Goal: Task Accomplishment & Management: Manage account settings

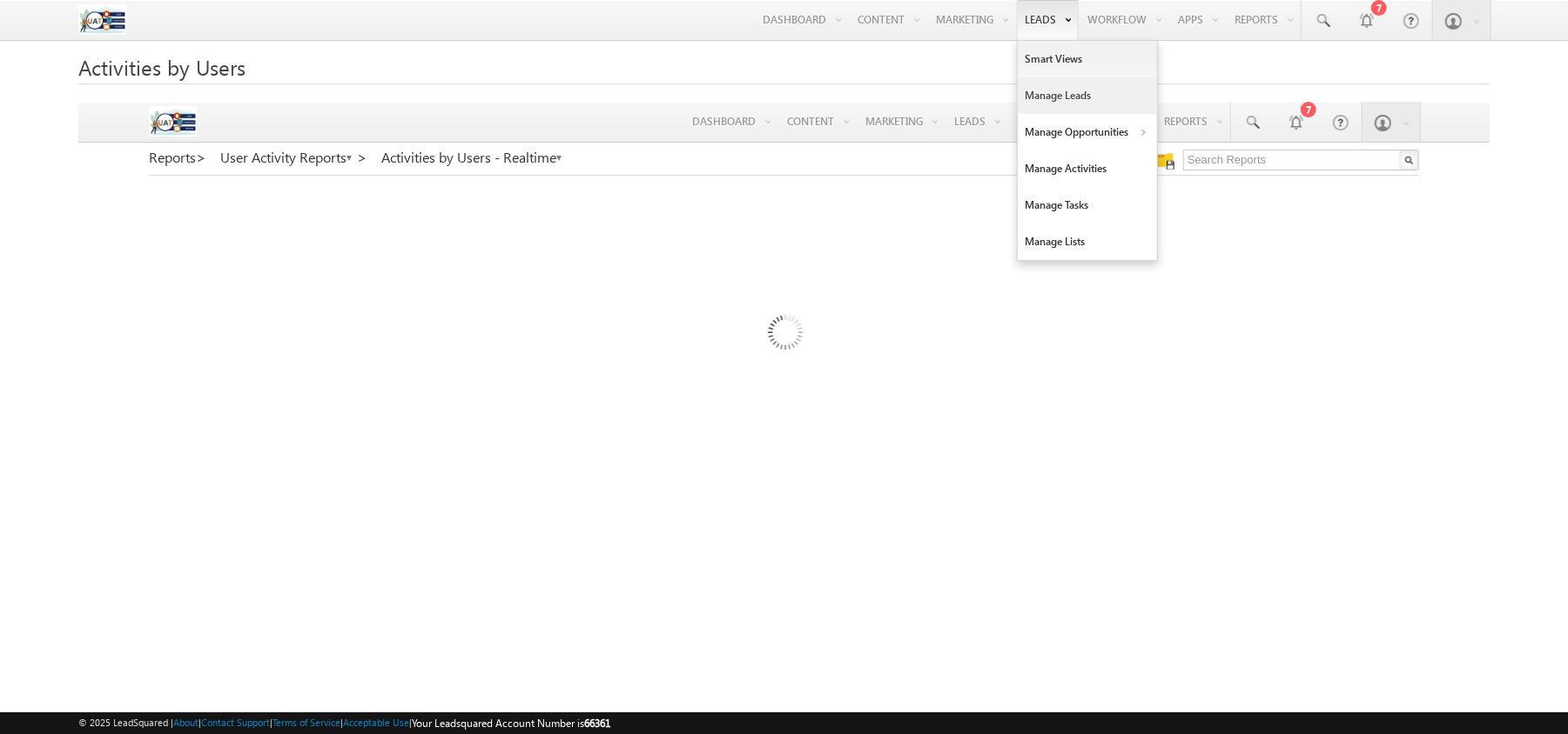
click at [1031, 91] on link "Manage Leads" at bounding box center [1087, 96] width 139 height 36
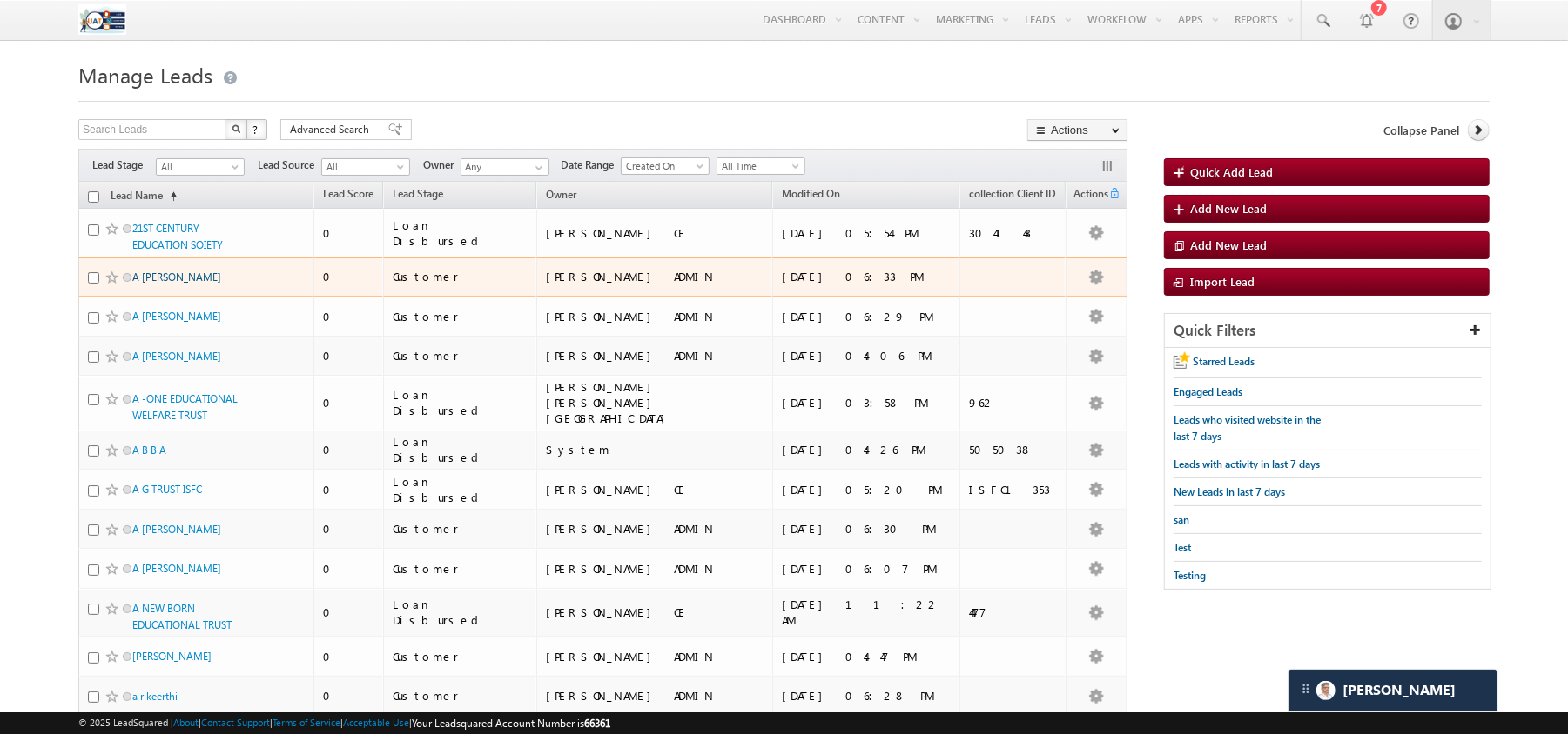
click at [150, 283] on link "A Jaishree" at bounding box center [176, 277] width 89 height 13
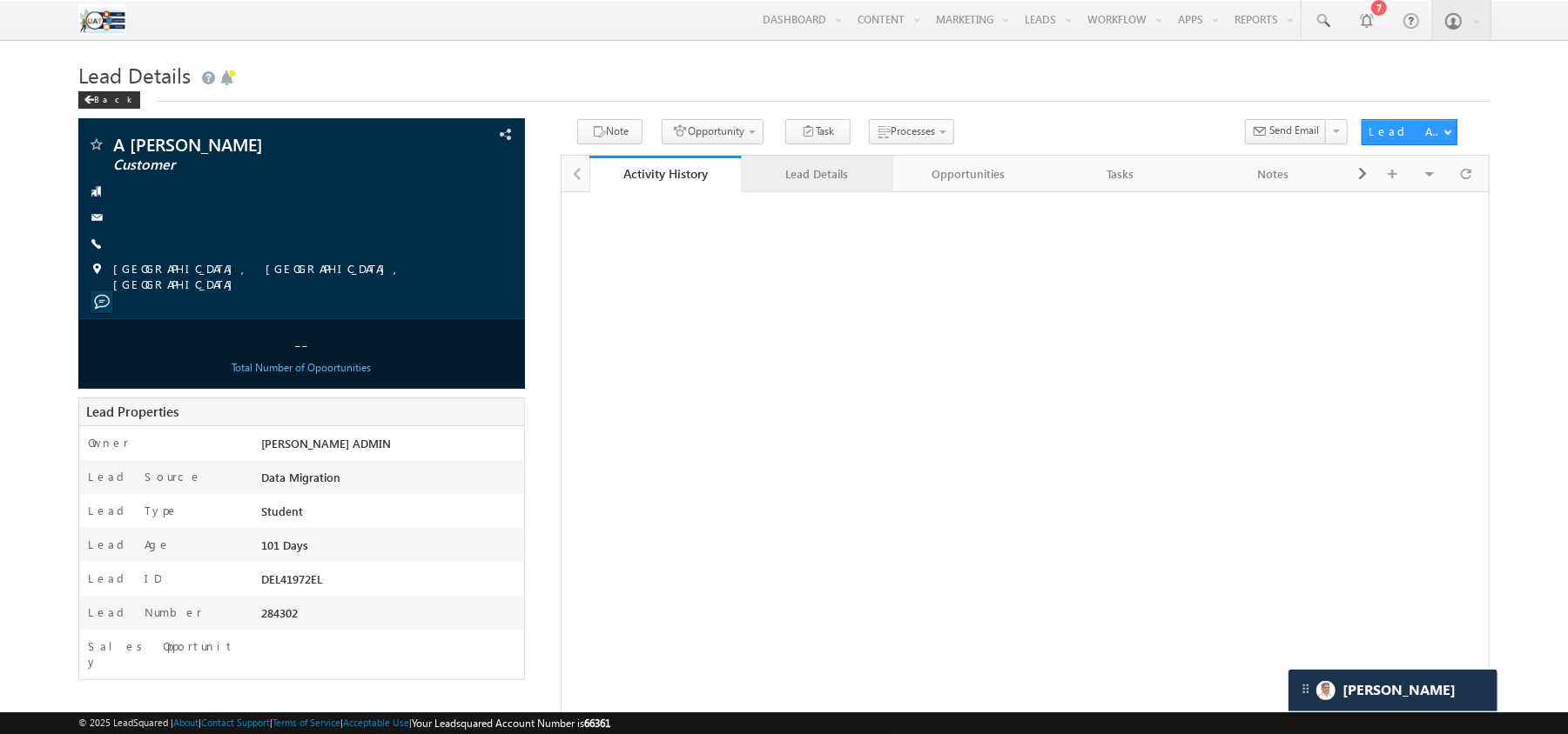
click at [812, 192] on link "Lead Details" at bounding box center [817, 173] width 153 height 36
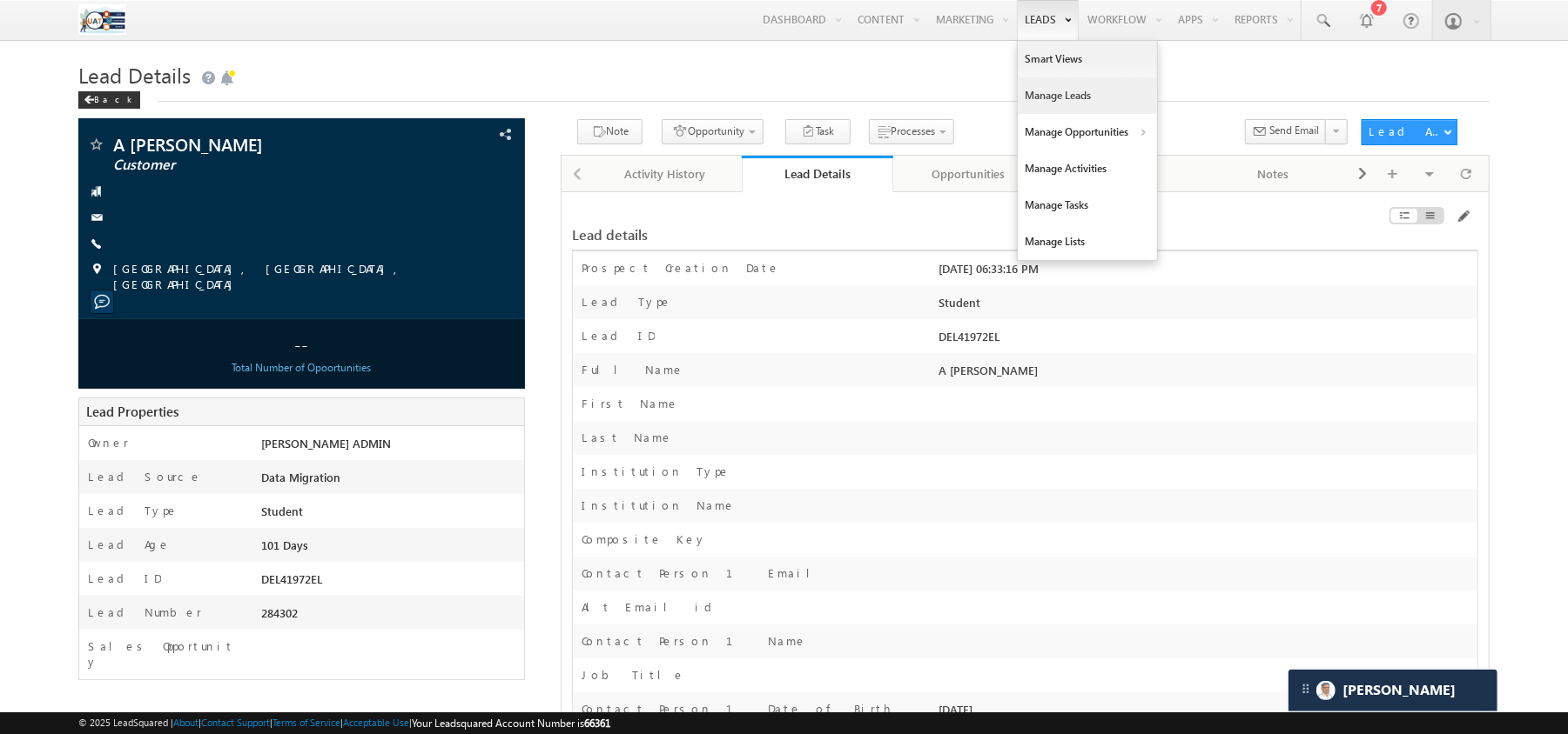
click at [1027, 98] on link "Manage Leads" at bounding box center [1087, 96] width 139 height 36
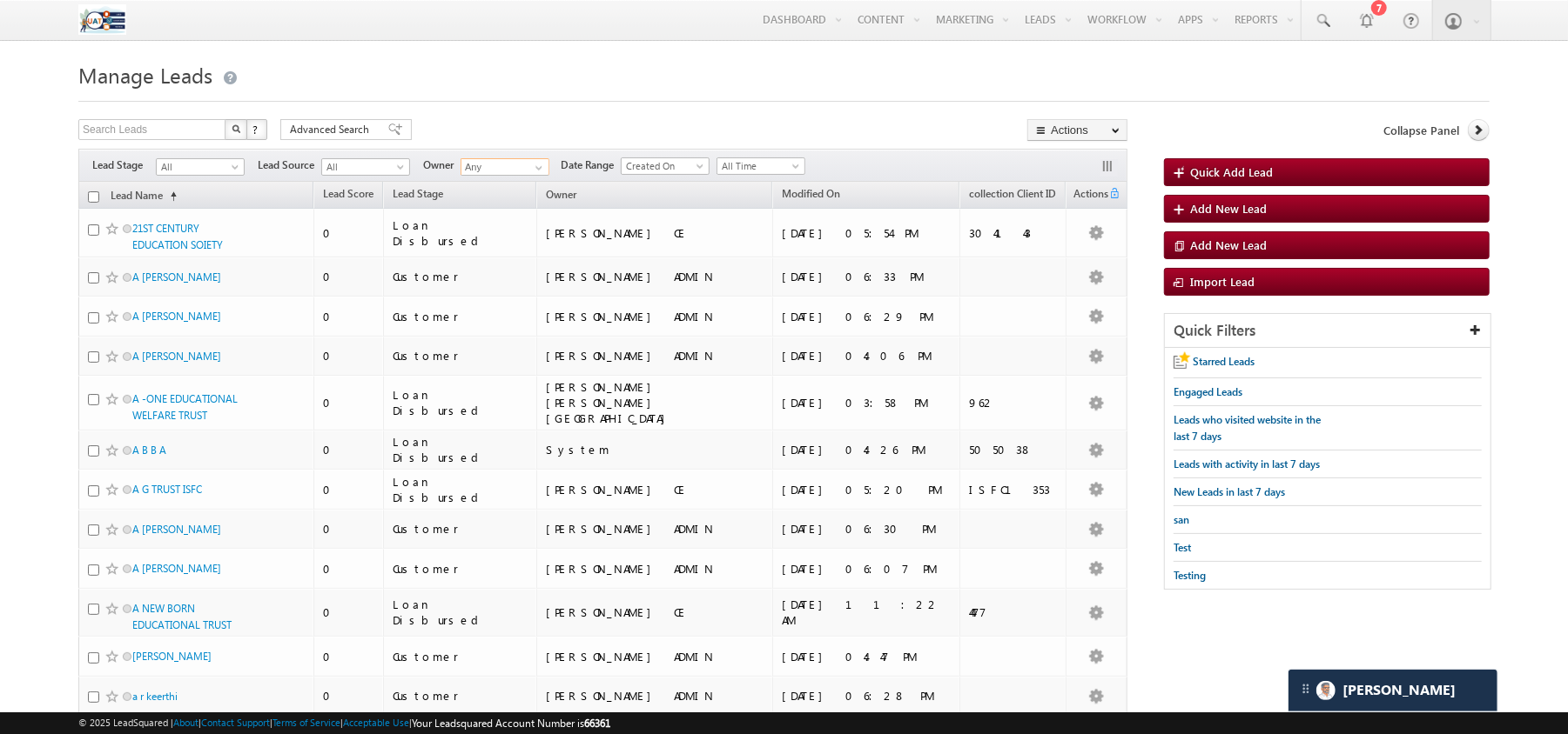
click at [479, 176] on input "Any" at bounding box center [505, 166] width 89 height 17
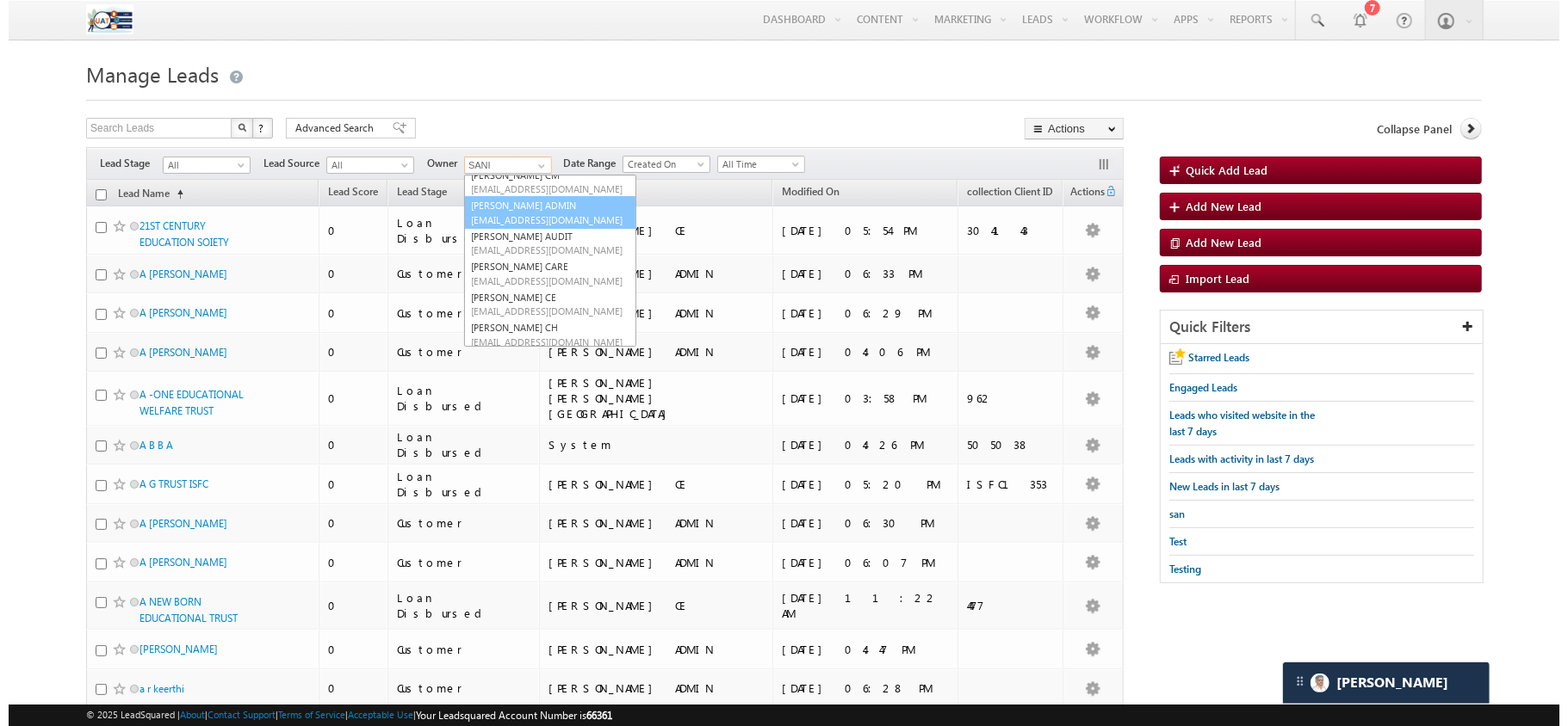
scroll to position [46, 0]
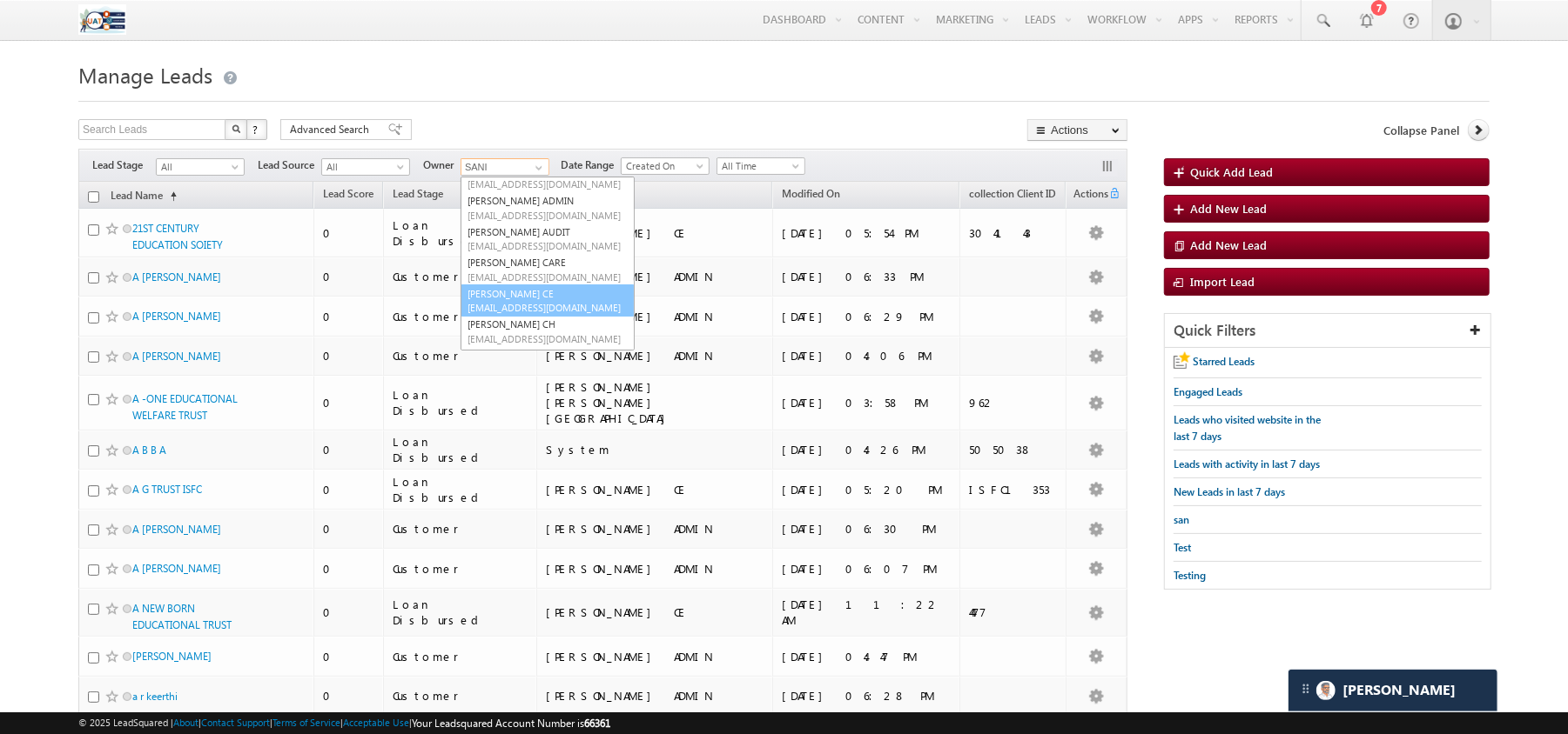
click at [527, 300] on link "[PERSON_NAME] CE [PERSON_NAME][EMAIL_ADDRESS][DOMAIN_NAME]" at bounding box center [547, 301] width 174 height 33
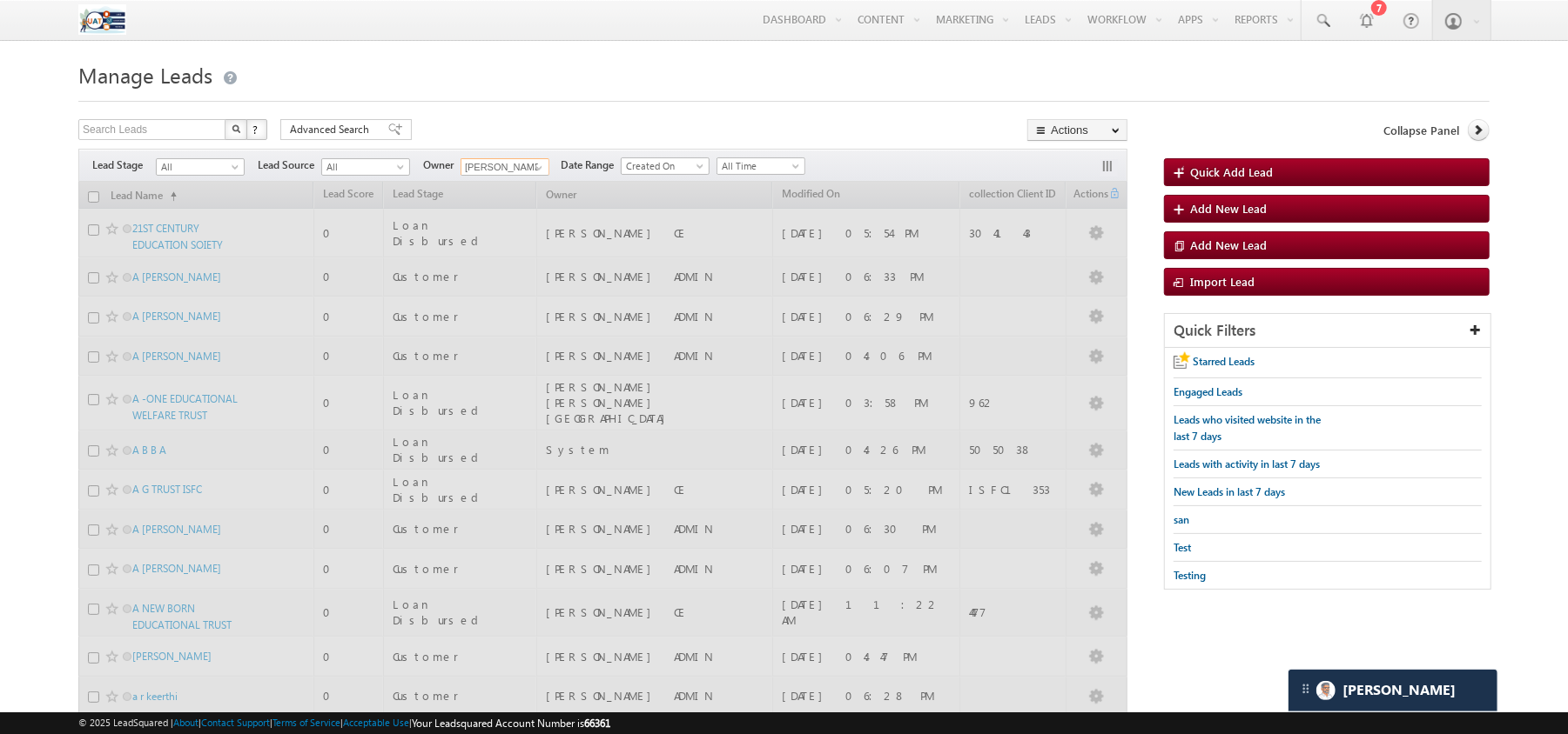
type input "[PERSON_NAME] CE"
click at [732, 82] on h1 "Manage Leads" at bounding box center [784, 74] width 1411 height 34
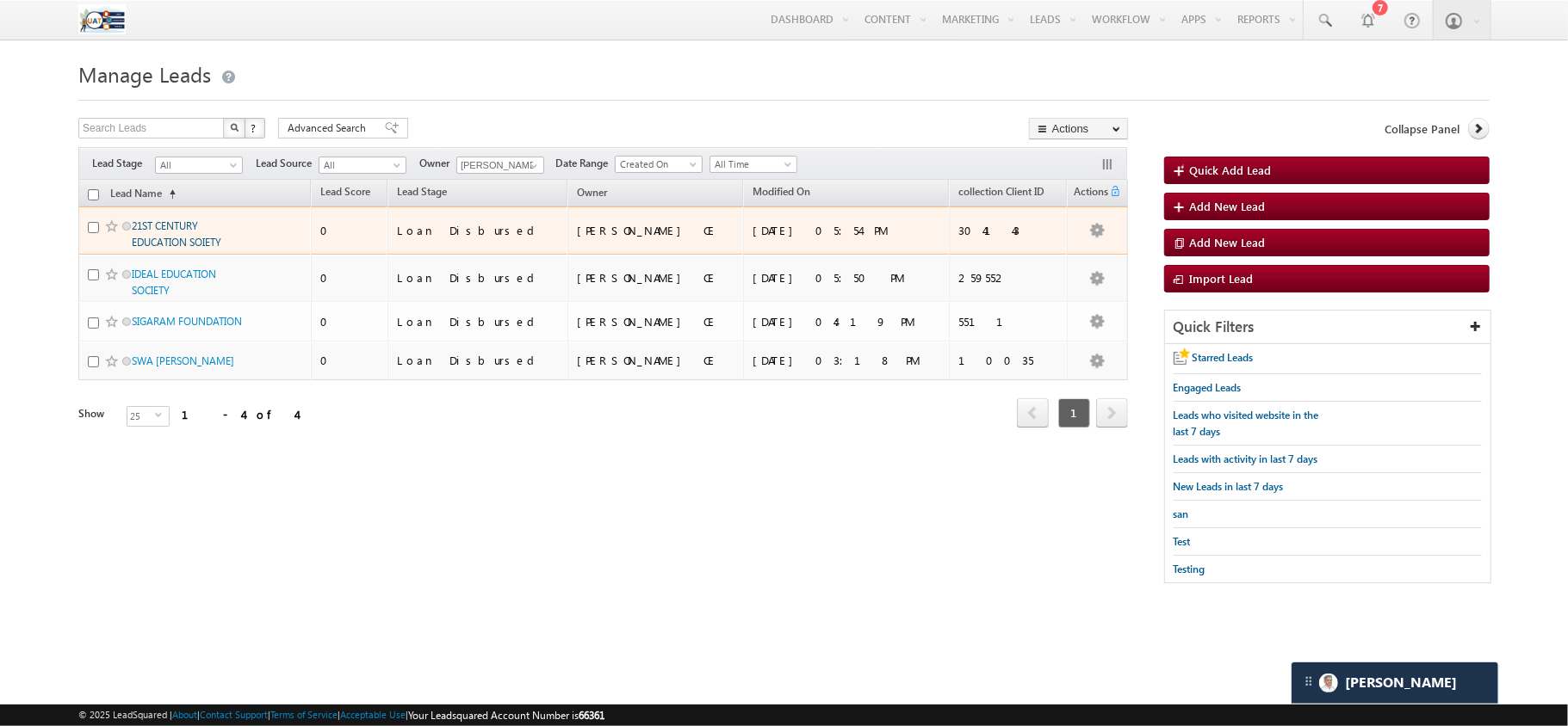
click at [210, 245] on link "21ST CENTURY EDUCATION SOIETY" at bounding box center [176, 234] width 89 height 29
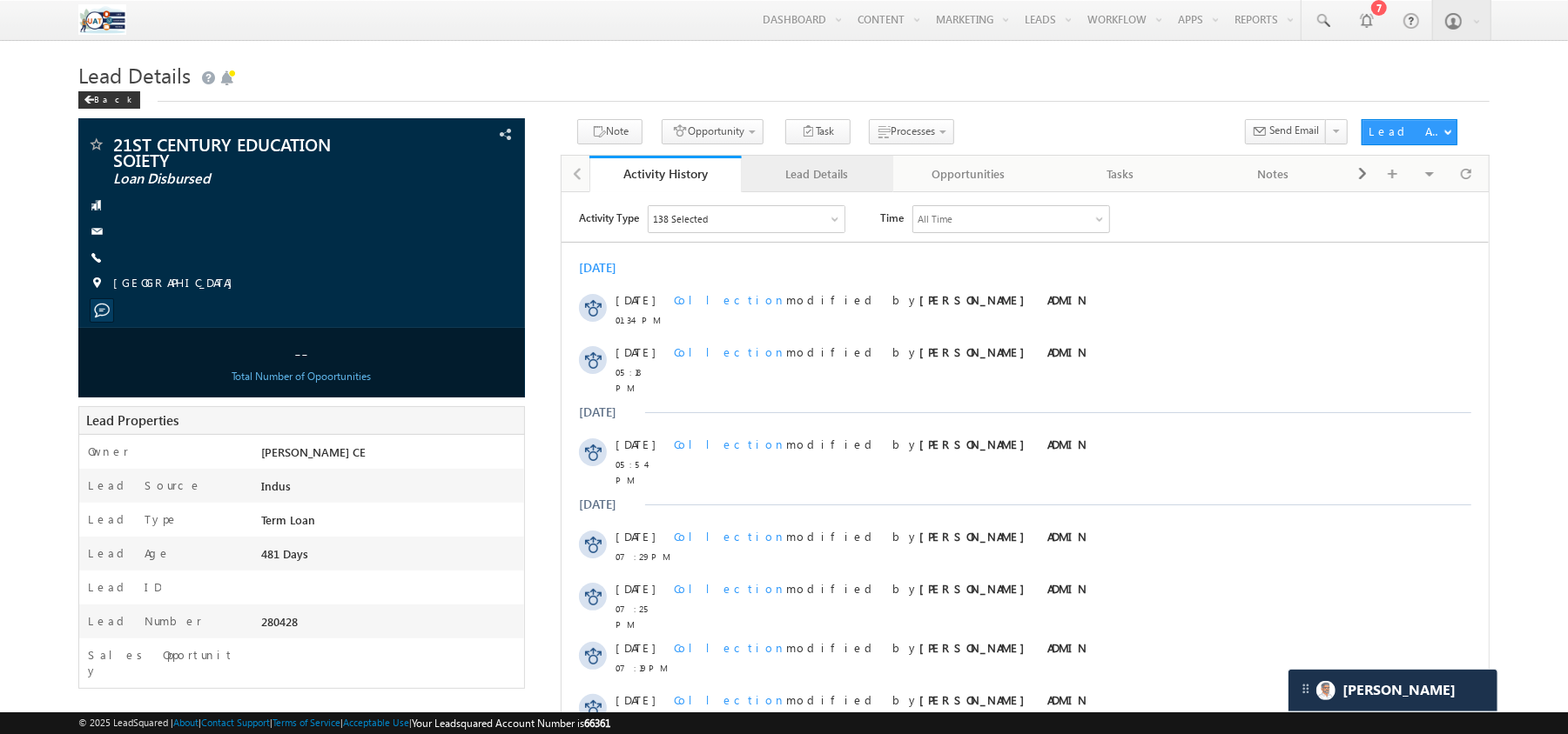
click at [826, 178] on div "Lead Details" at bounding box center [817, 173] width 123 height 21
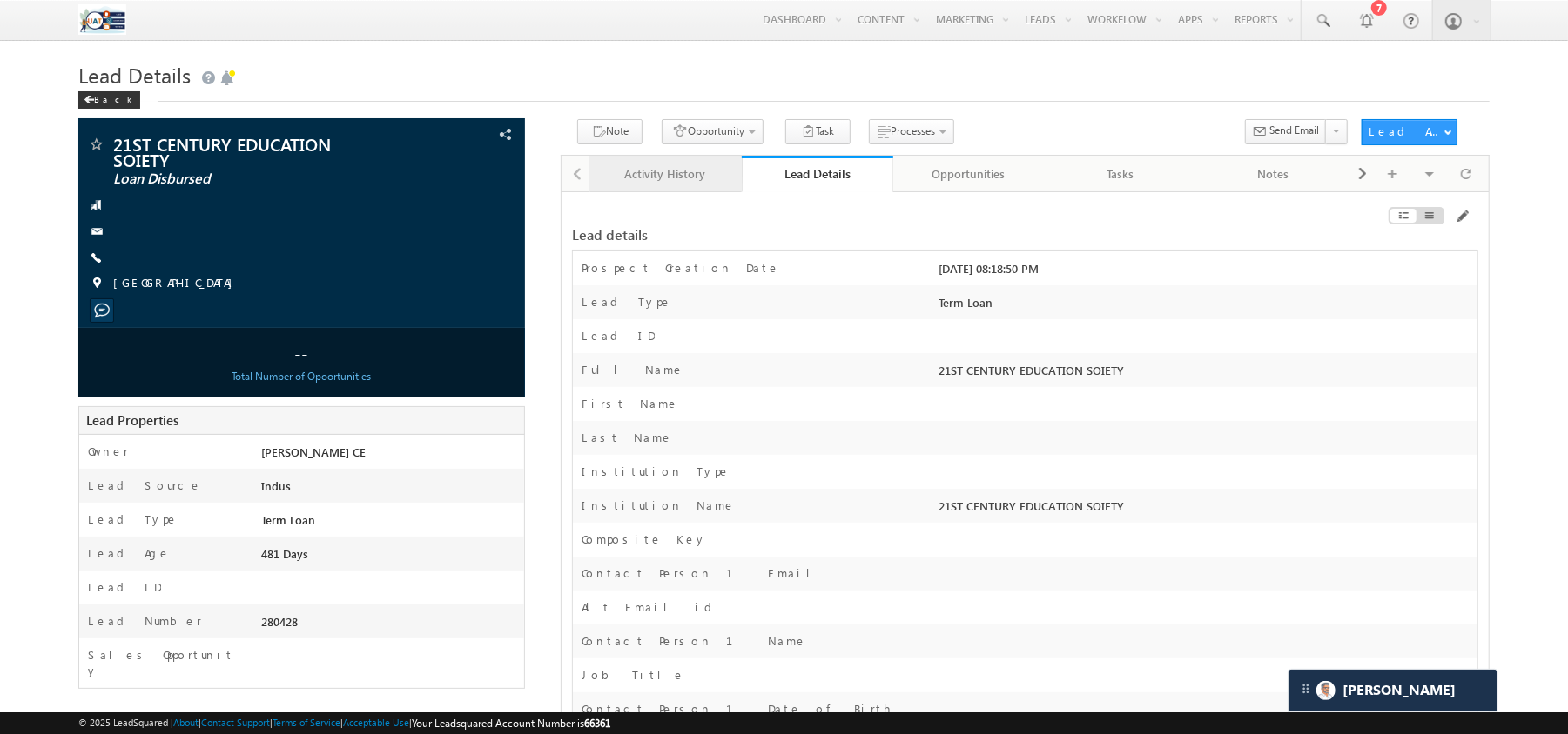
click at [704, 181] on div "Activity History" at bounding box center [665, 173] width 123 height 21
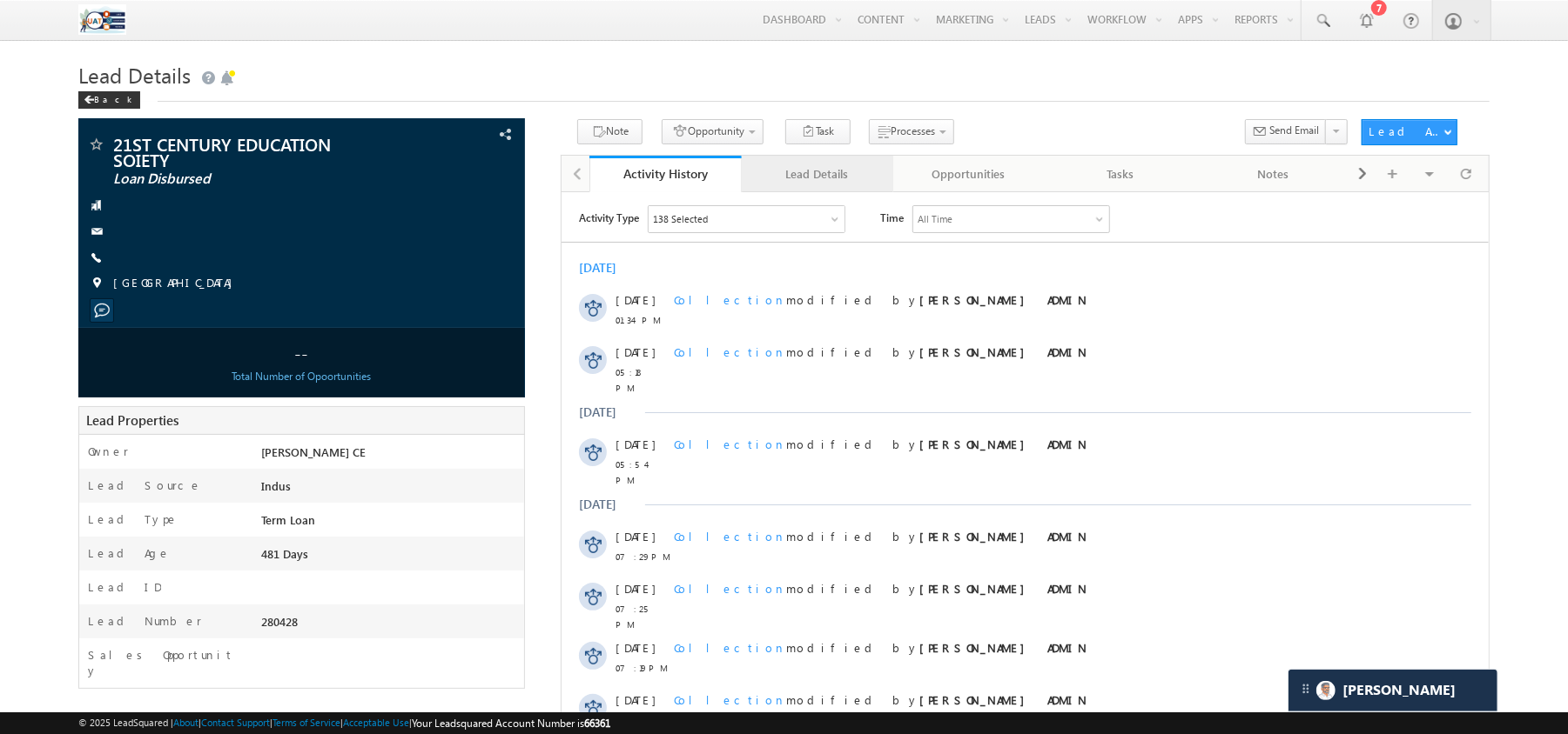
click at [846, 184] on div "Lead Details" at bounding box center [817, 173] width 123 height 21
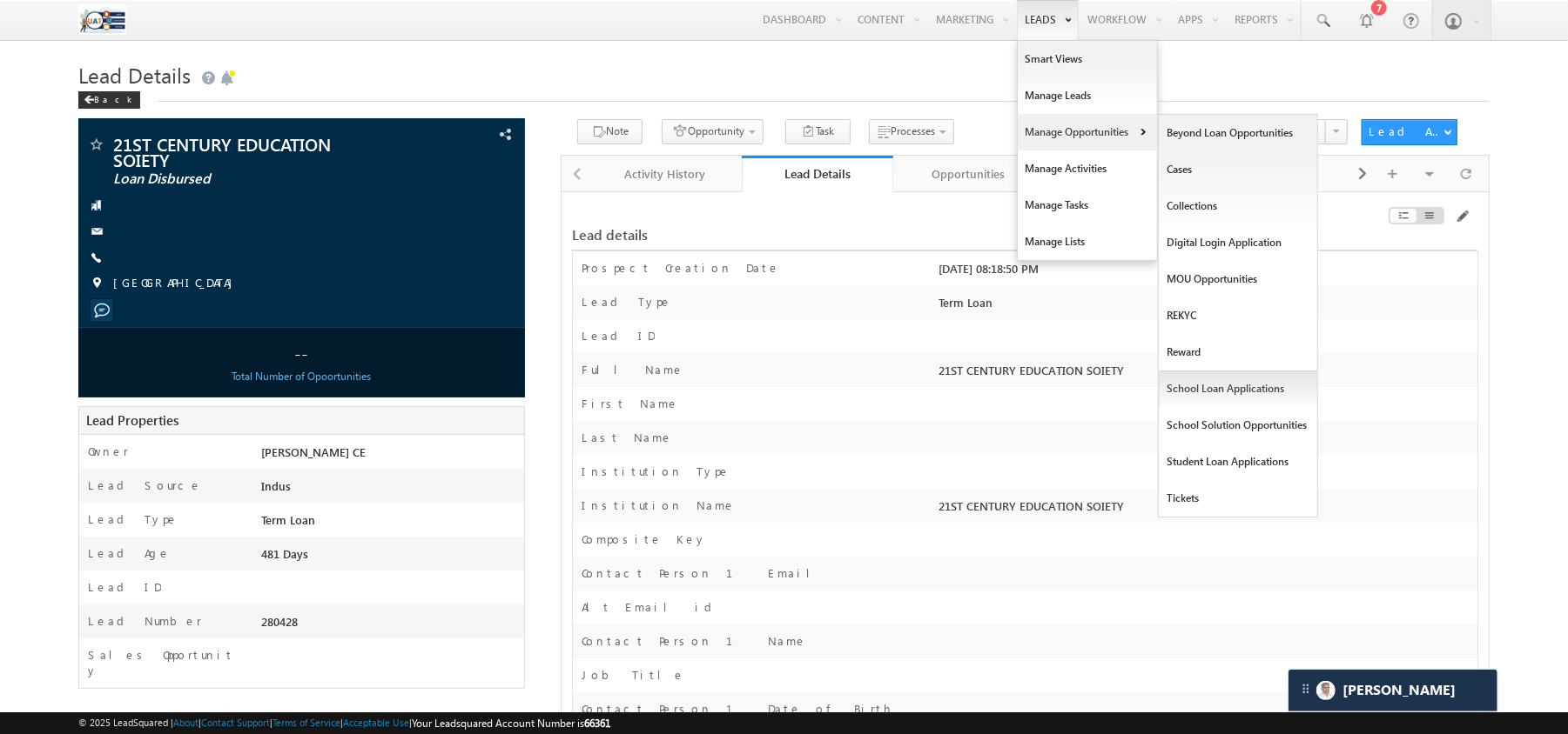
click at [1181, 390] on link "School Loan Applications" at bounding box center [1238, 389] width 159 height 36
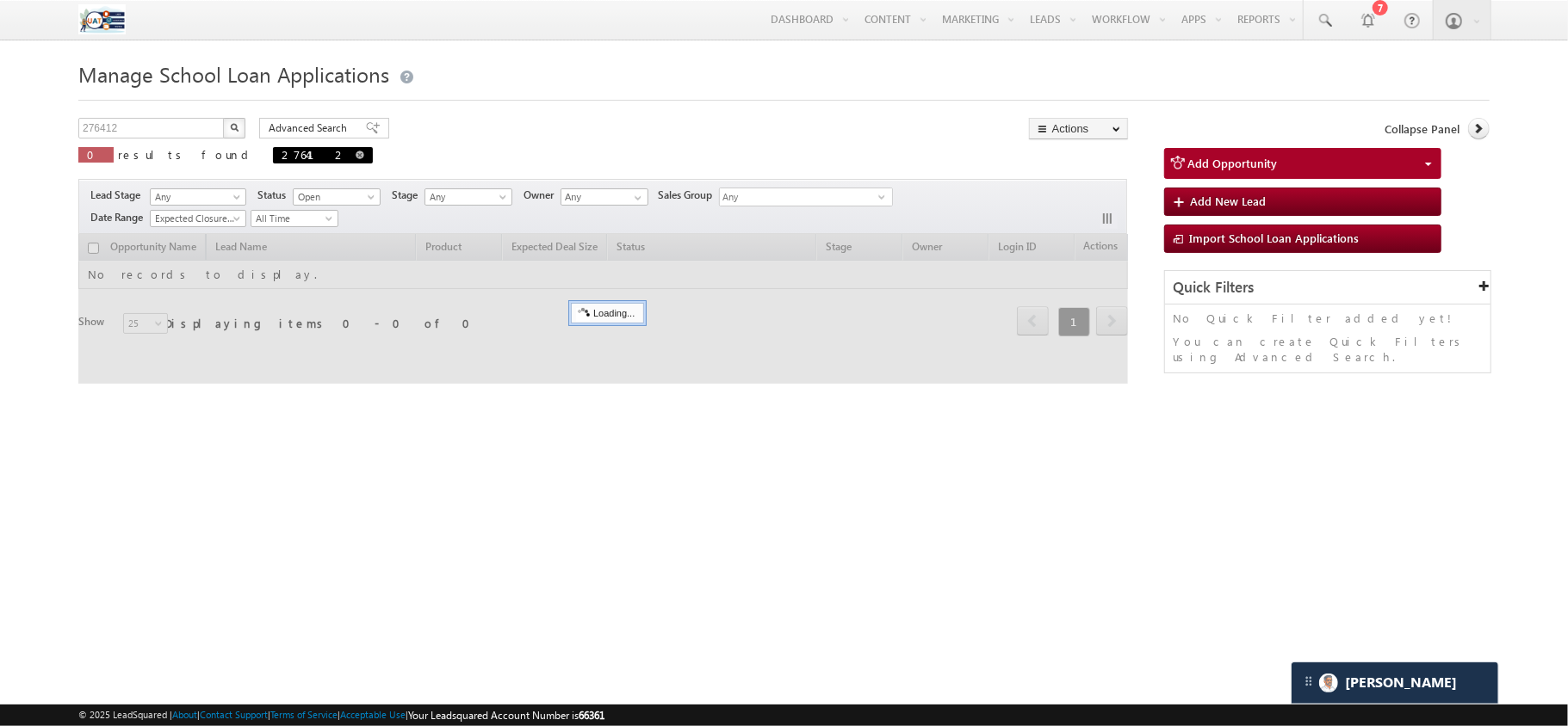
click at [356, 154] on span at bounding box center [360, 155] width 9 height 9
type input "Search School Loan Applications"
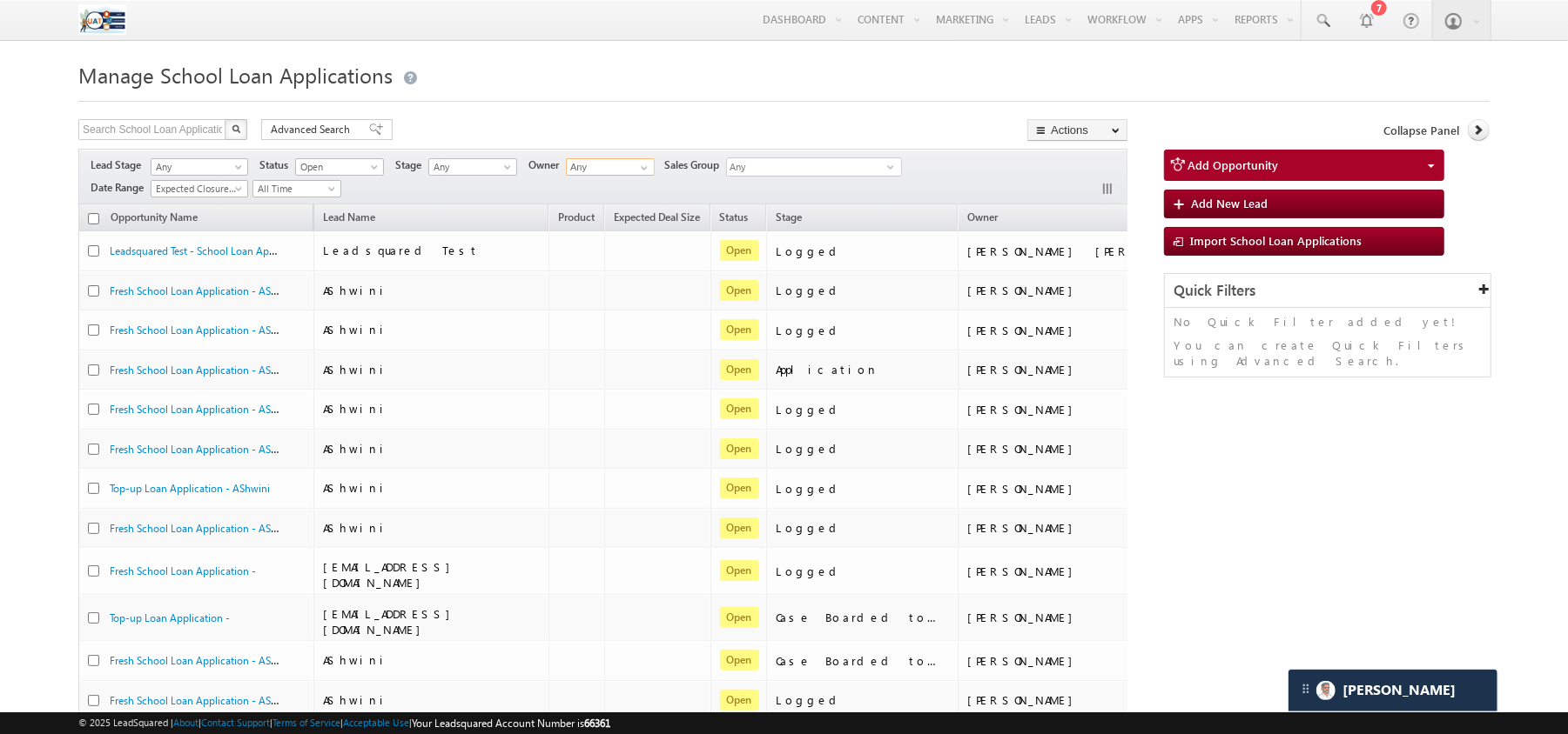
click at [603, 172] on input "Any" at bounding box center [610, 166] width 89 height 17
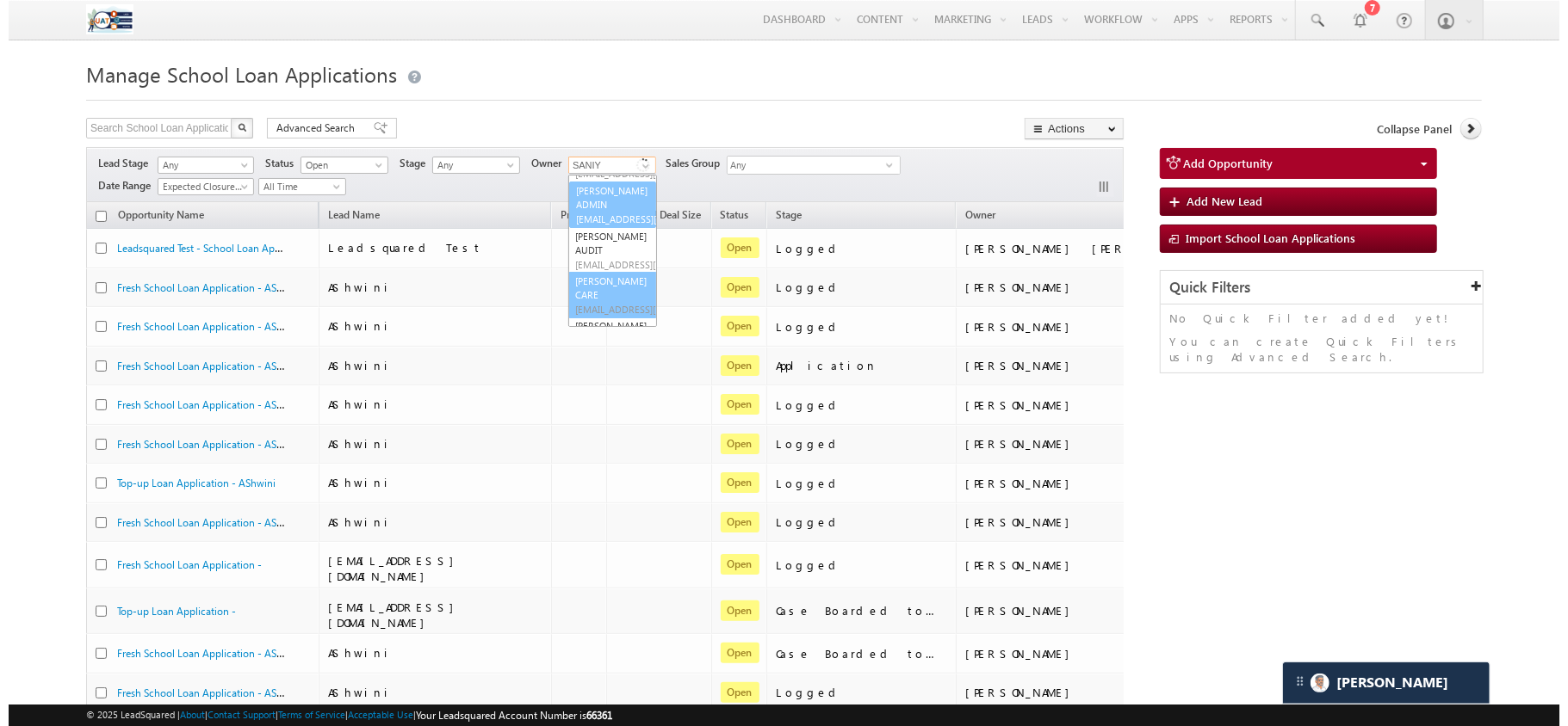
scroll to position [132, 0]
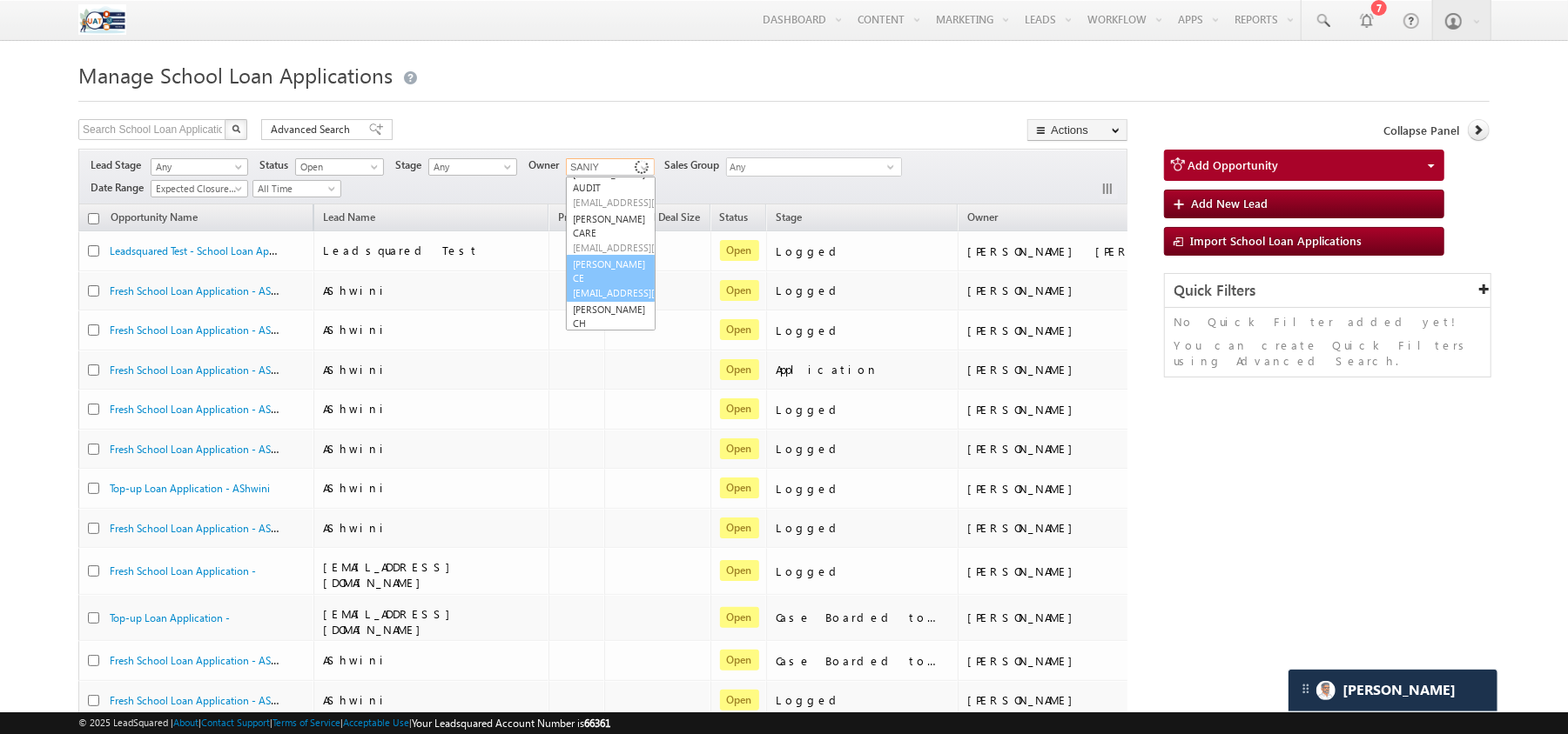
click at [597, 289] on link "[PERSON_NAME] CE [PERSON_NAME][EMAIL_ADDRESS][DOMAIN_NAME]" at bounding box center [610, 278] width 89 height 47
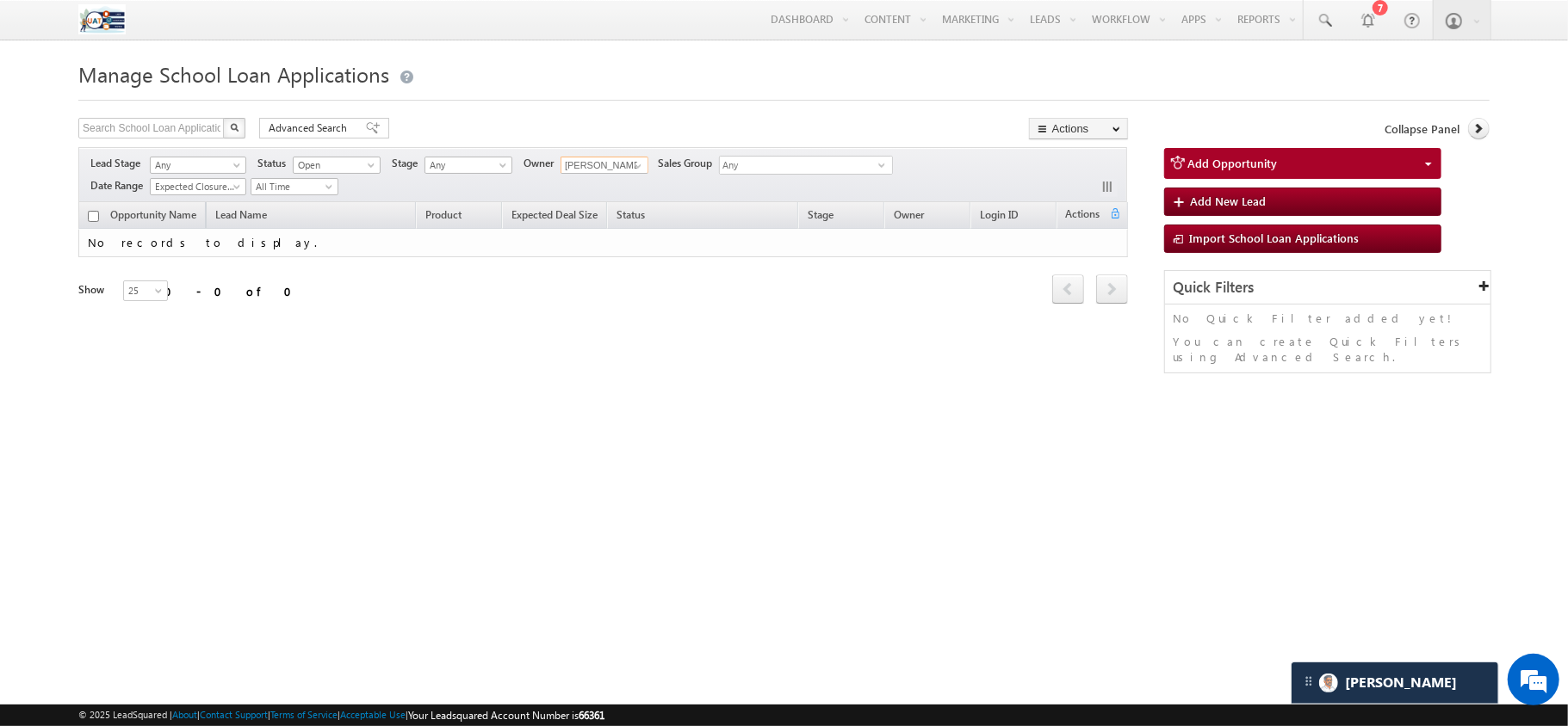
click at [620, 170] on input "[PERSON_NAME] CE" at bounding box center [604, 164] width 88 height 17
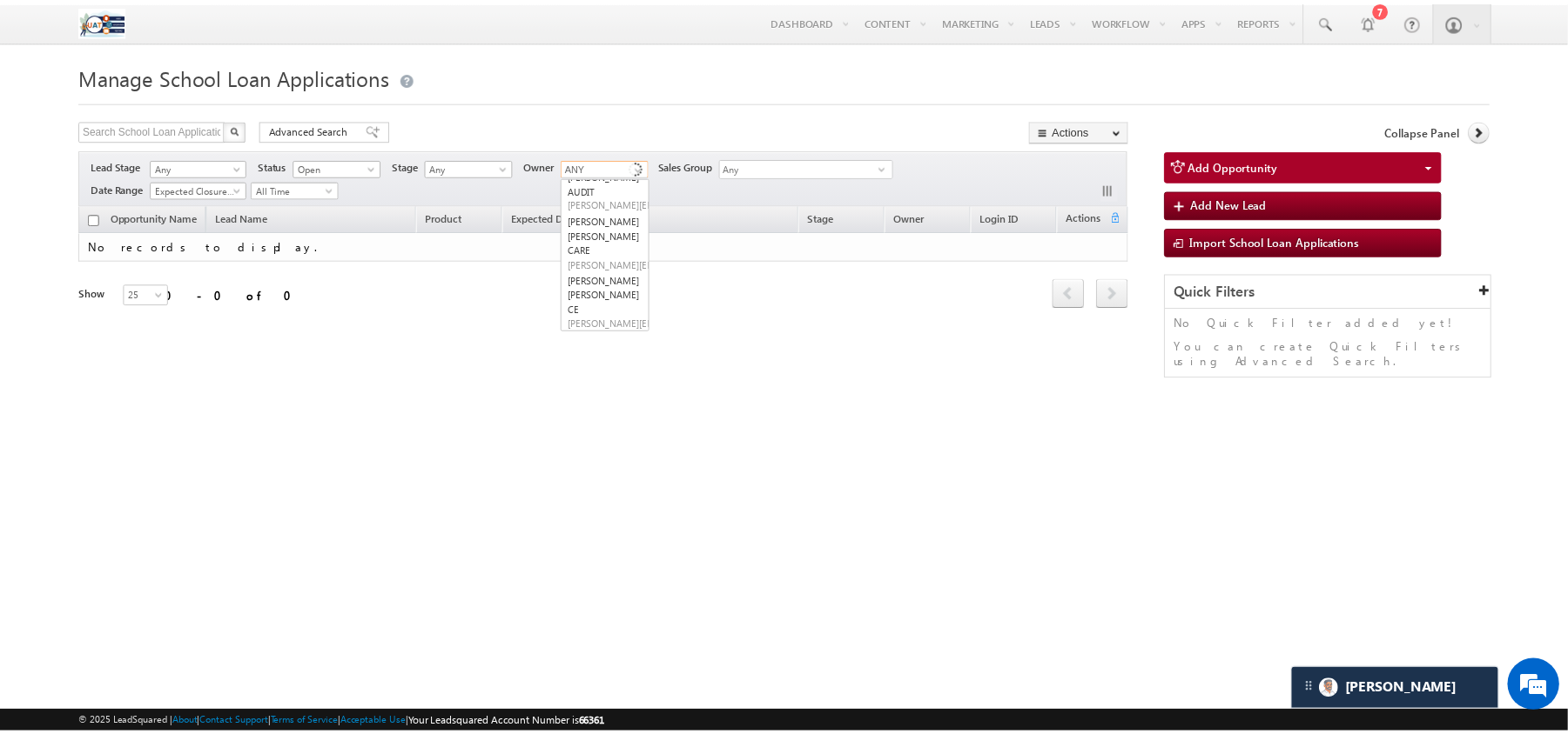
scroll to position [0, 0]
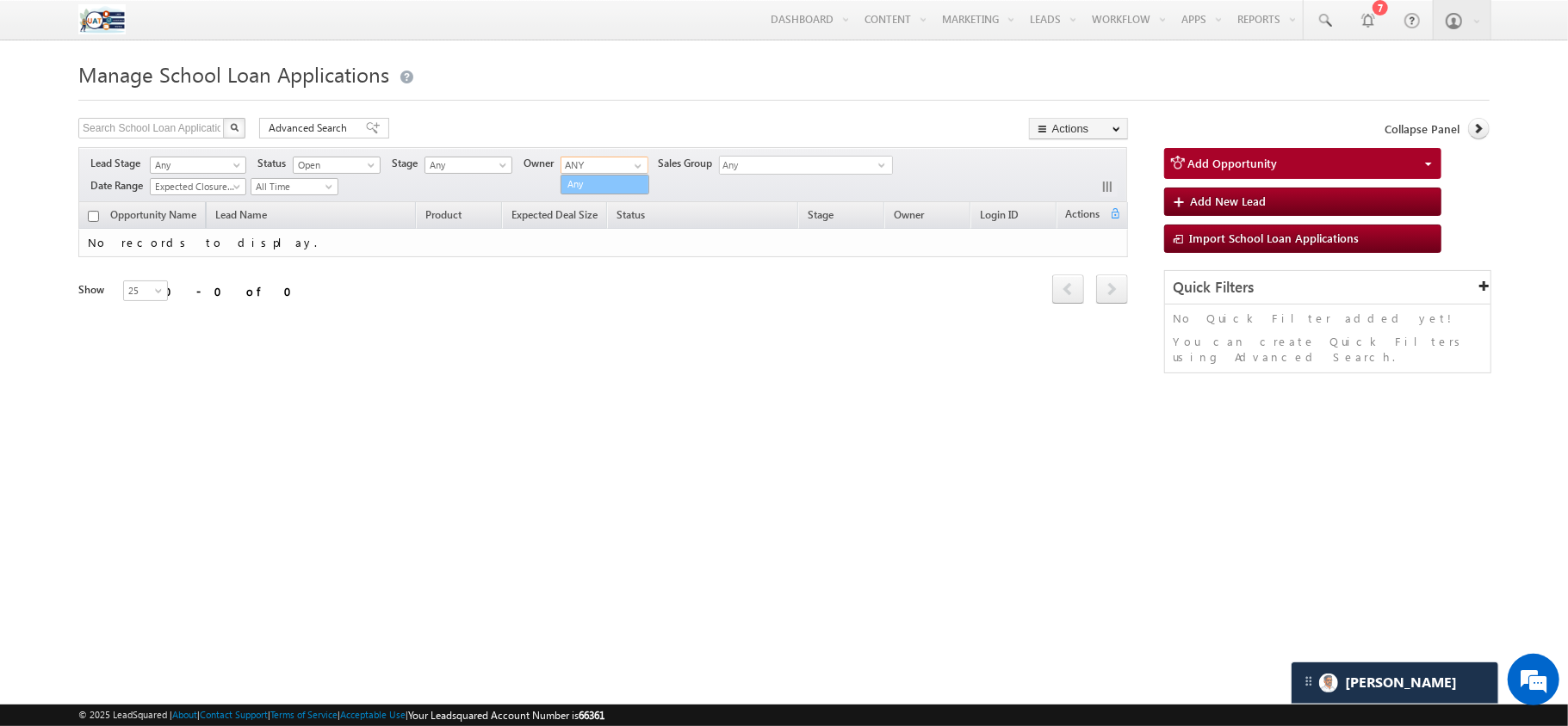
click at [600, 195] on link "Any" at bounding box center [604, 185] width 88 height 20
type input "Any"
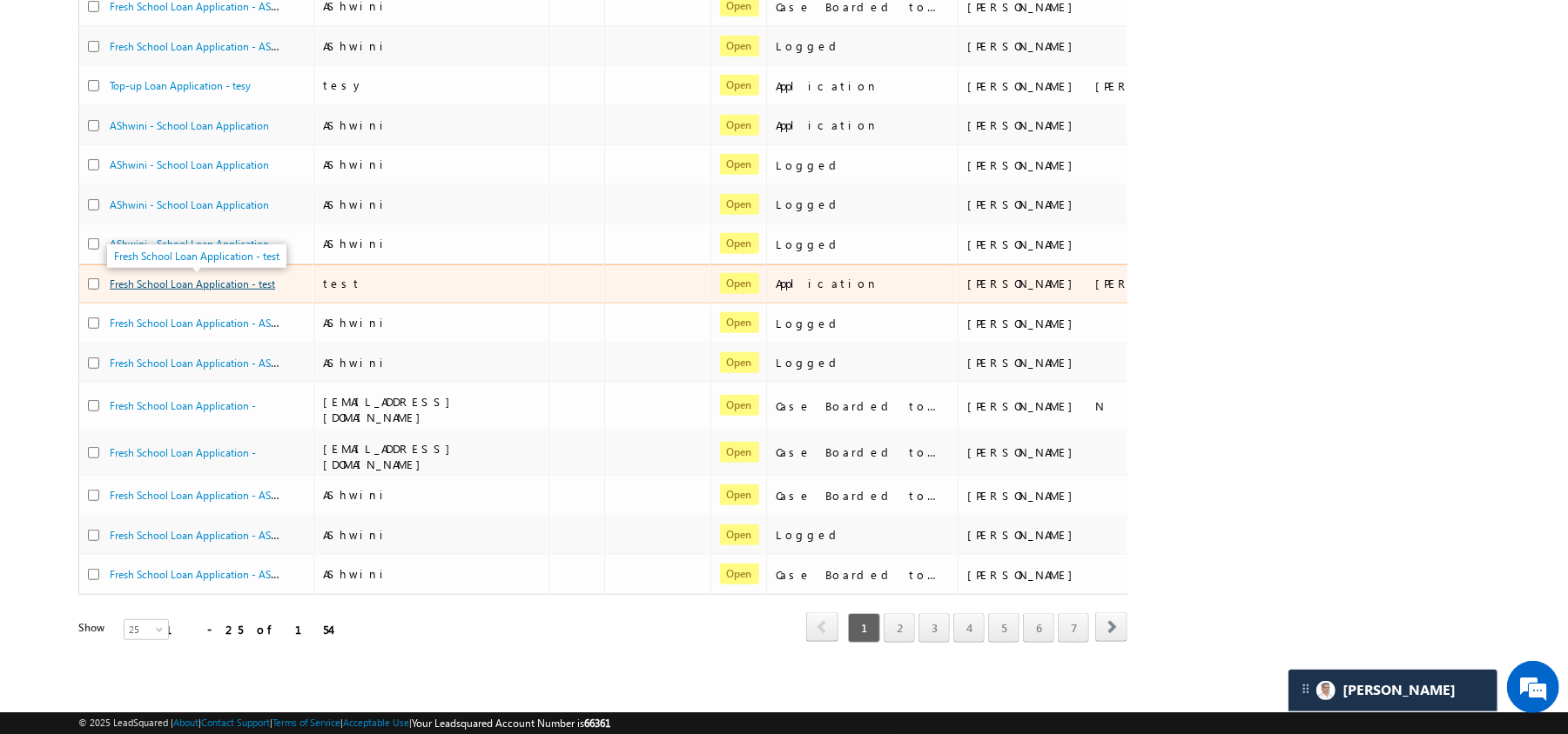
click at [266, 277] on link "Fresh School Loan Application - test" at bounding box center [191, 283] width 165 height 13
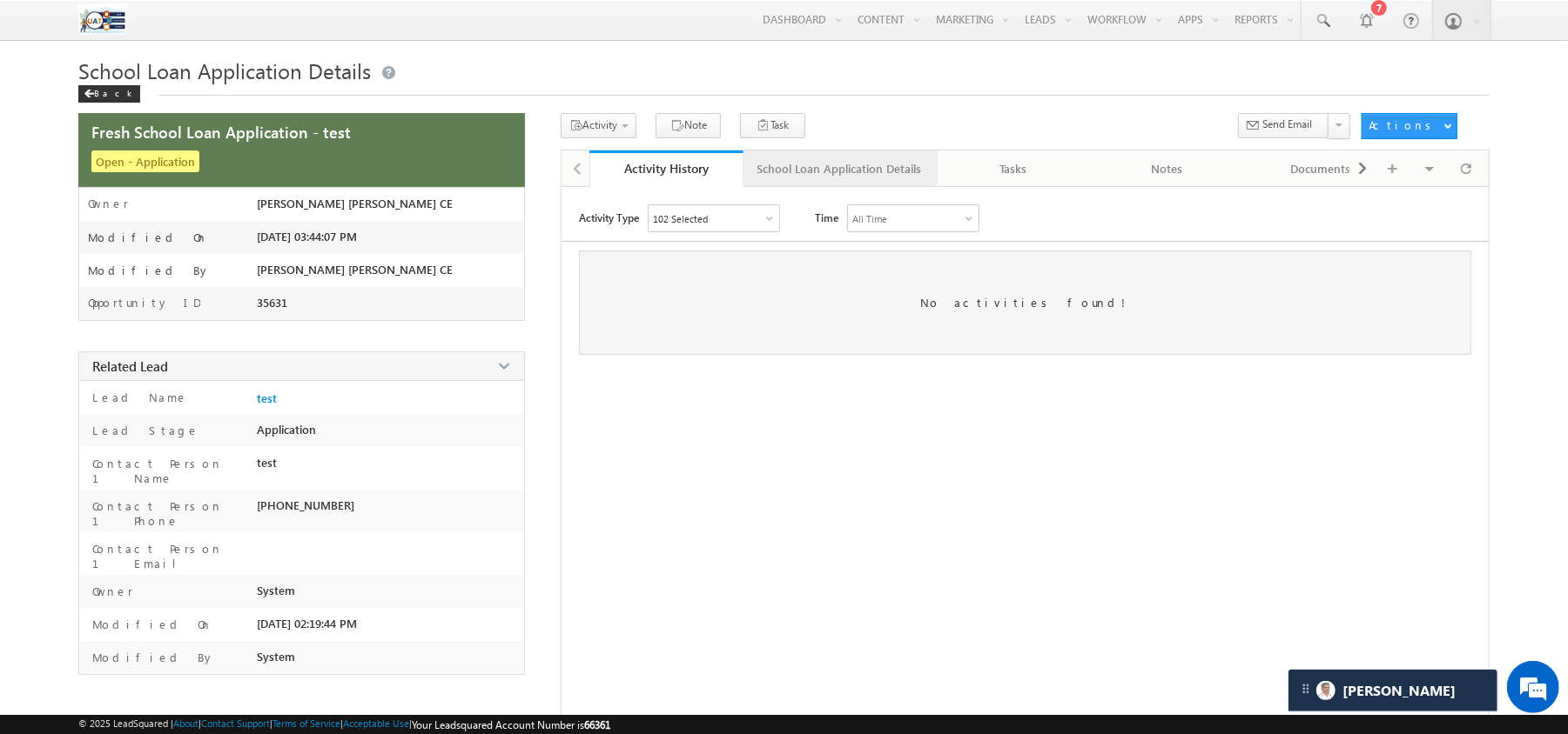
click at [856, 180] on div "School Loan Application Details" at bounding box center [839, 168] width 164 height 21
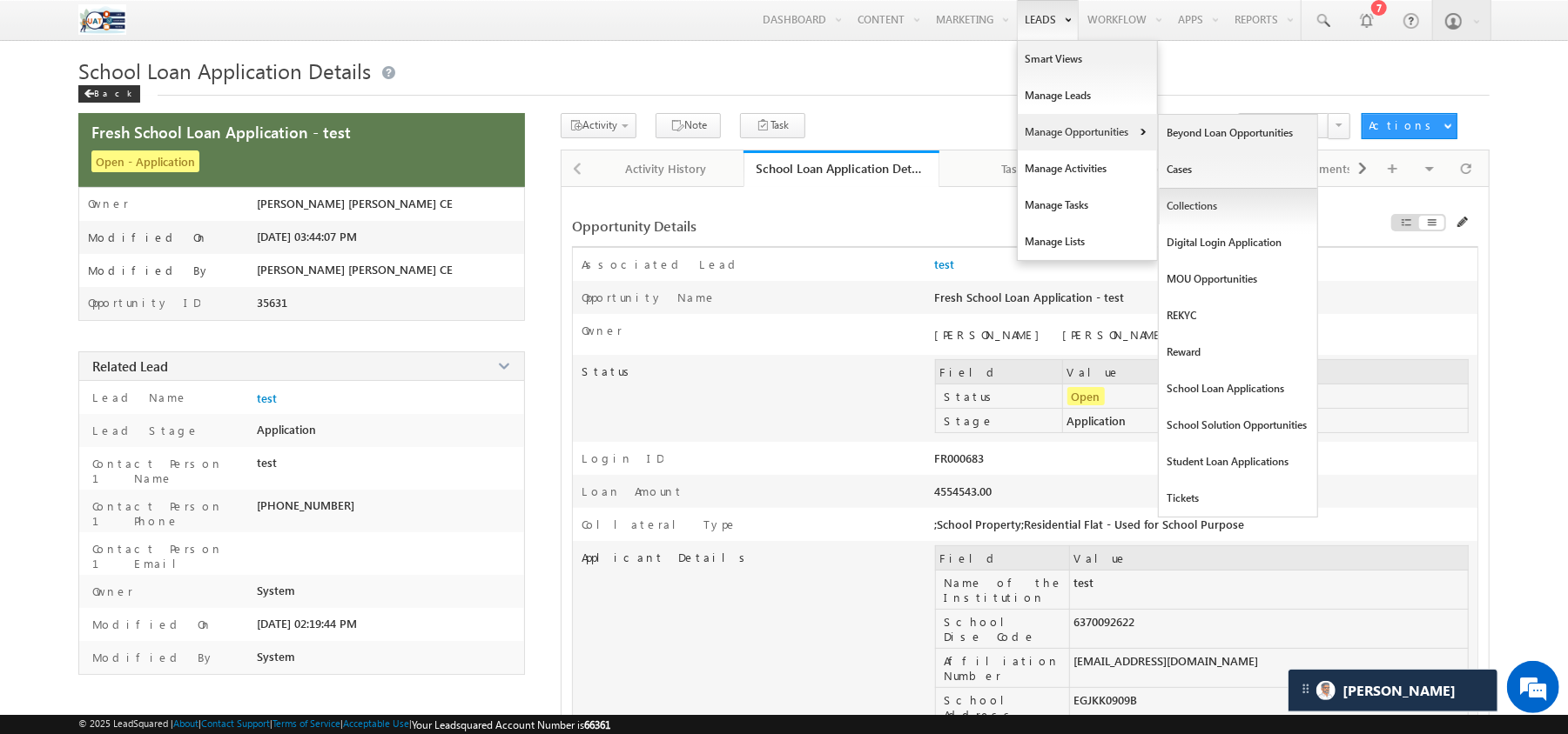
click at [1189, 200] on link "Collections" at bounding box center [1238, 206] width 159 height 36
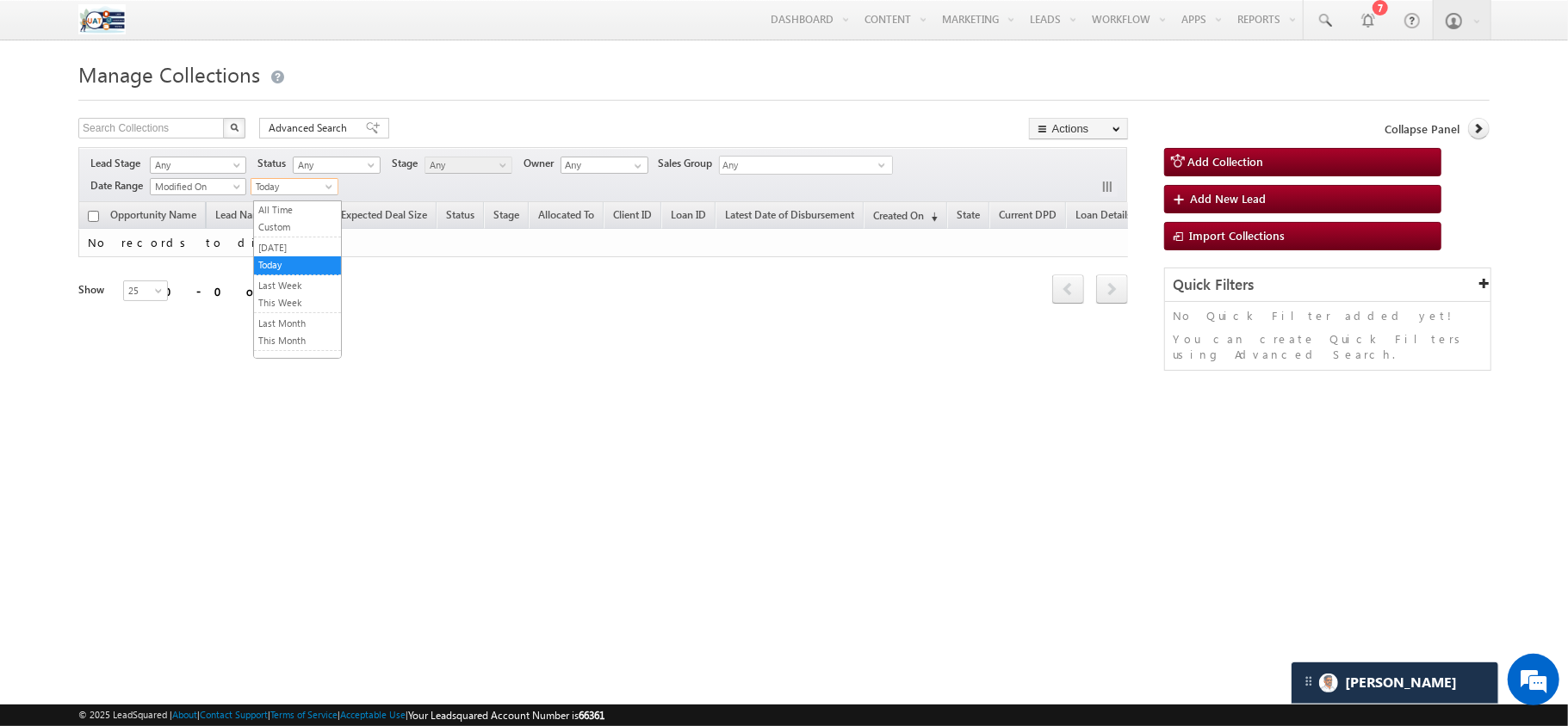
click at [303, 186] on span "Today" at bounding box center [292, 186] width 82 height 15
click at [293, 211] on link "All Time" at bounding box center [297, 209] width 87 height 15
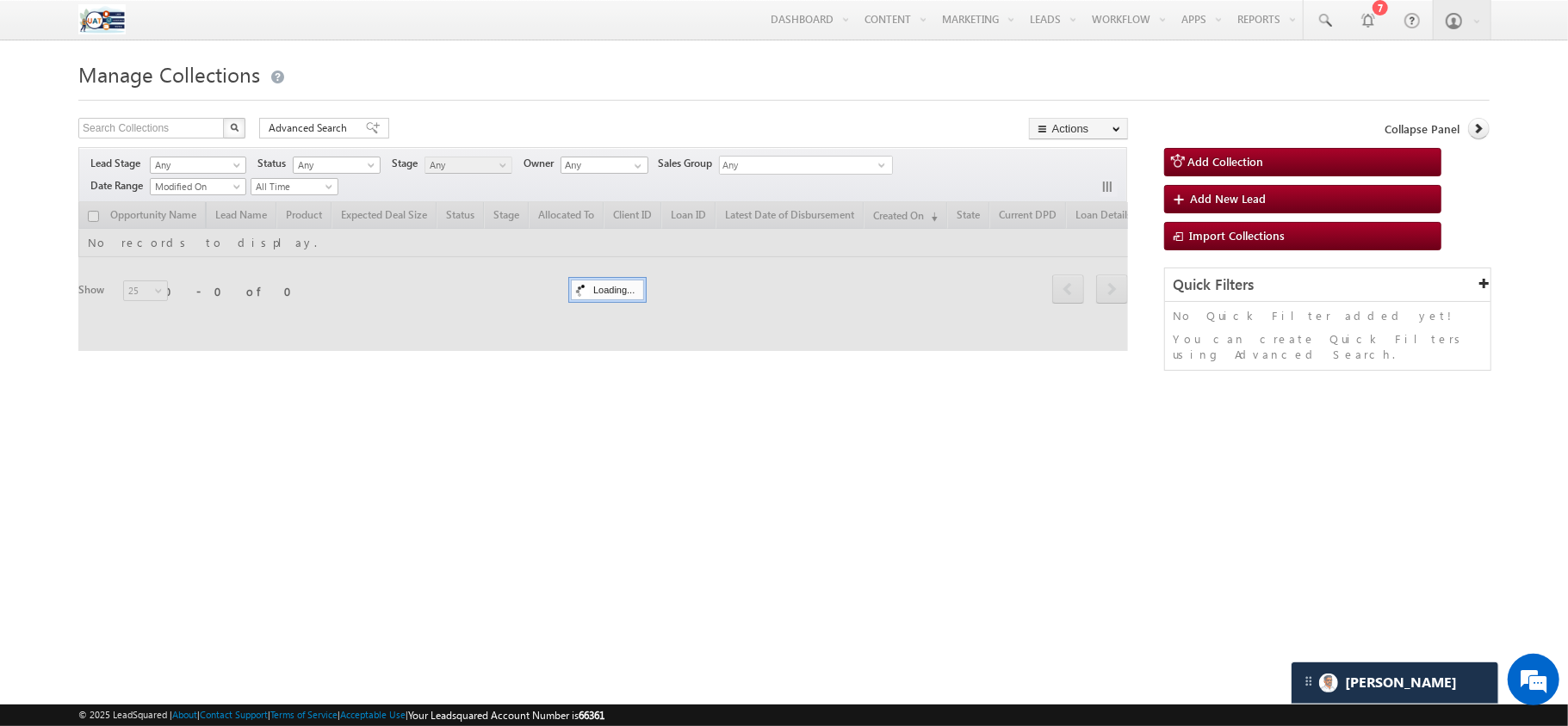
click at [769, 165] on span "Any" at bounding box center [799, 166] width 158 height 20
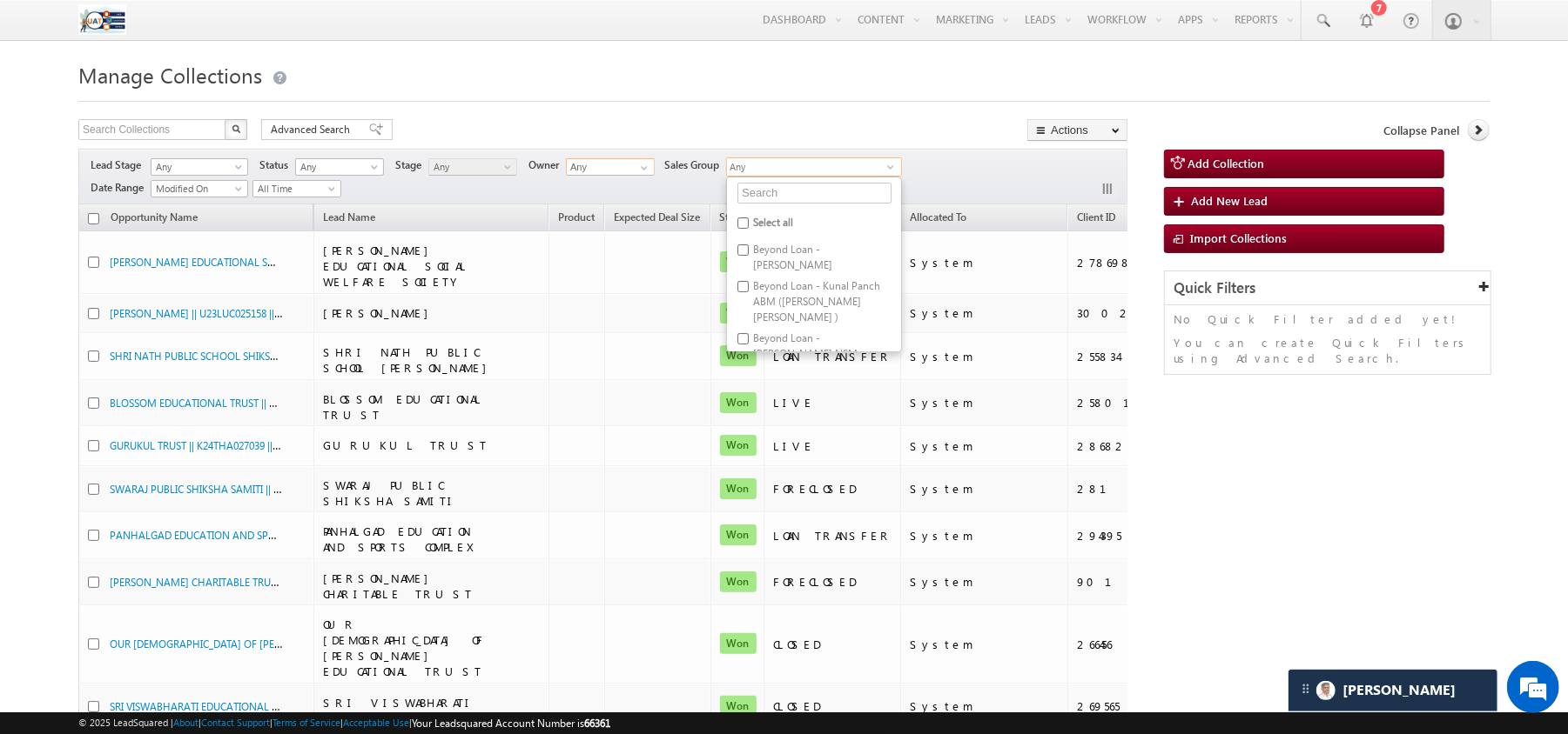
click at [618, 164] on input "Any" at bounding box center [610, 166] width 89 height 17
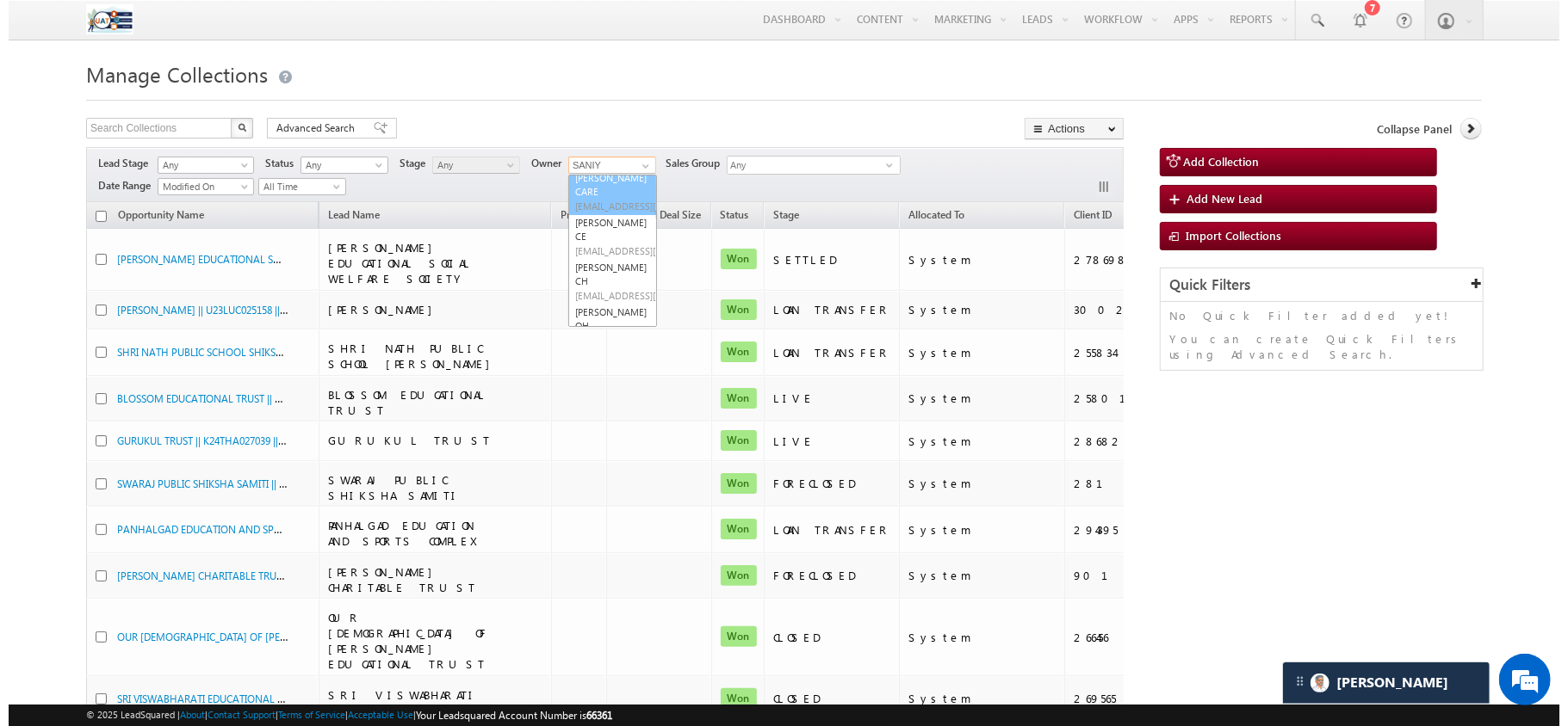
scroll to position [176, 0]
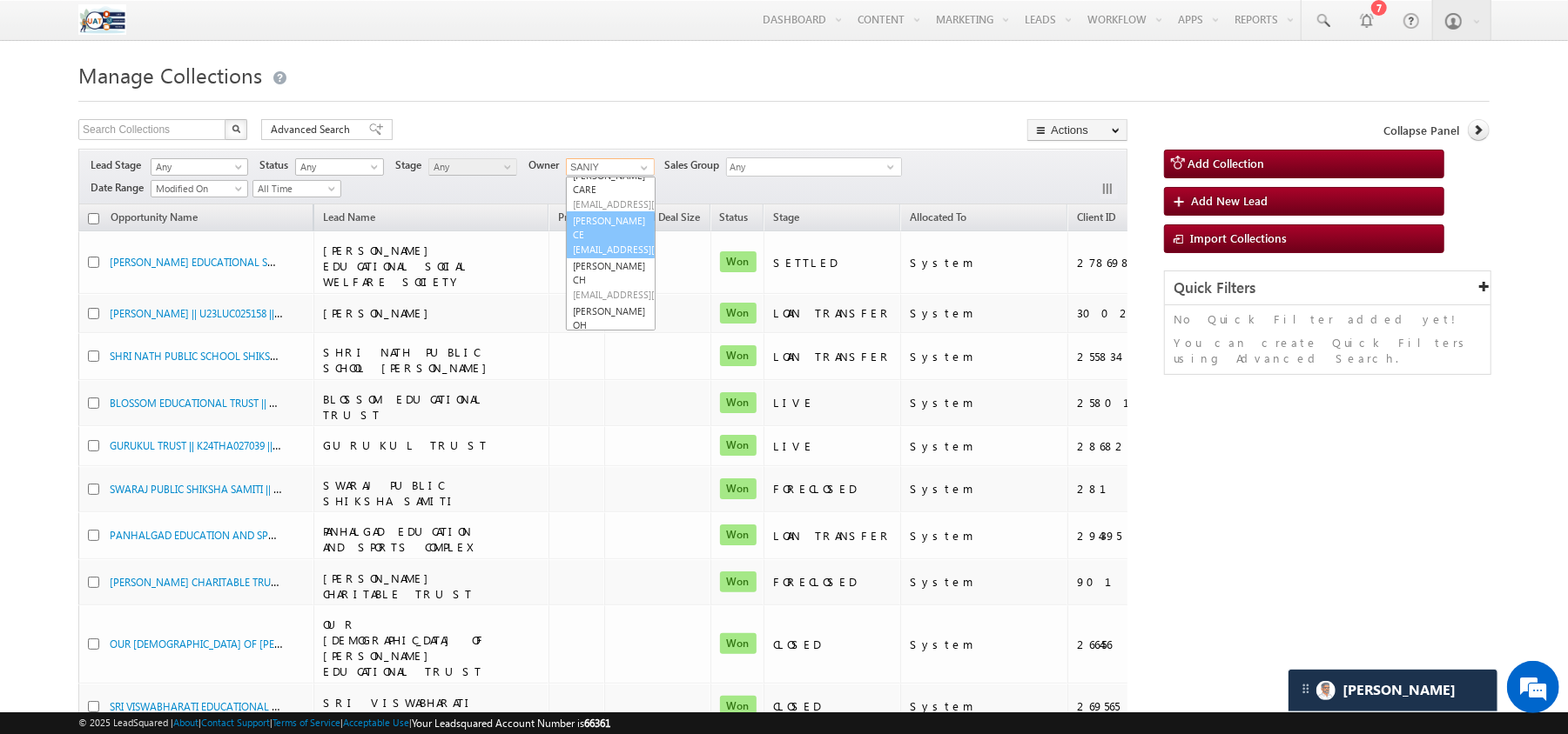
click at [606, 235] on link "[PERSON_NAME] CE [PERSON_NAME][EMAIL_ADDRESS][DOMAIN_NAME]" at bounding box center [610, 235] width 89 height 47
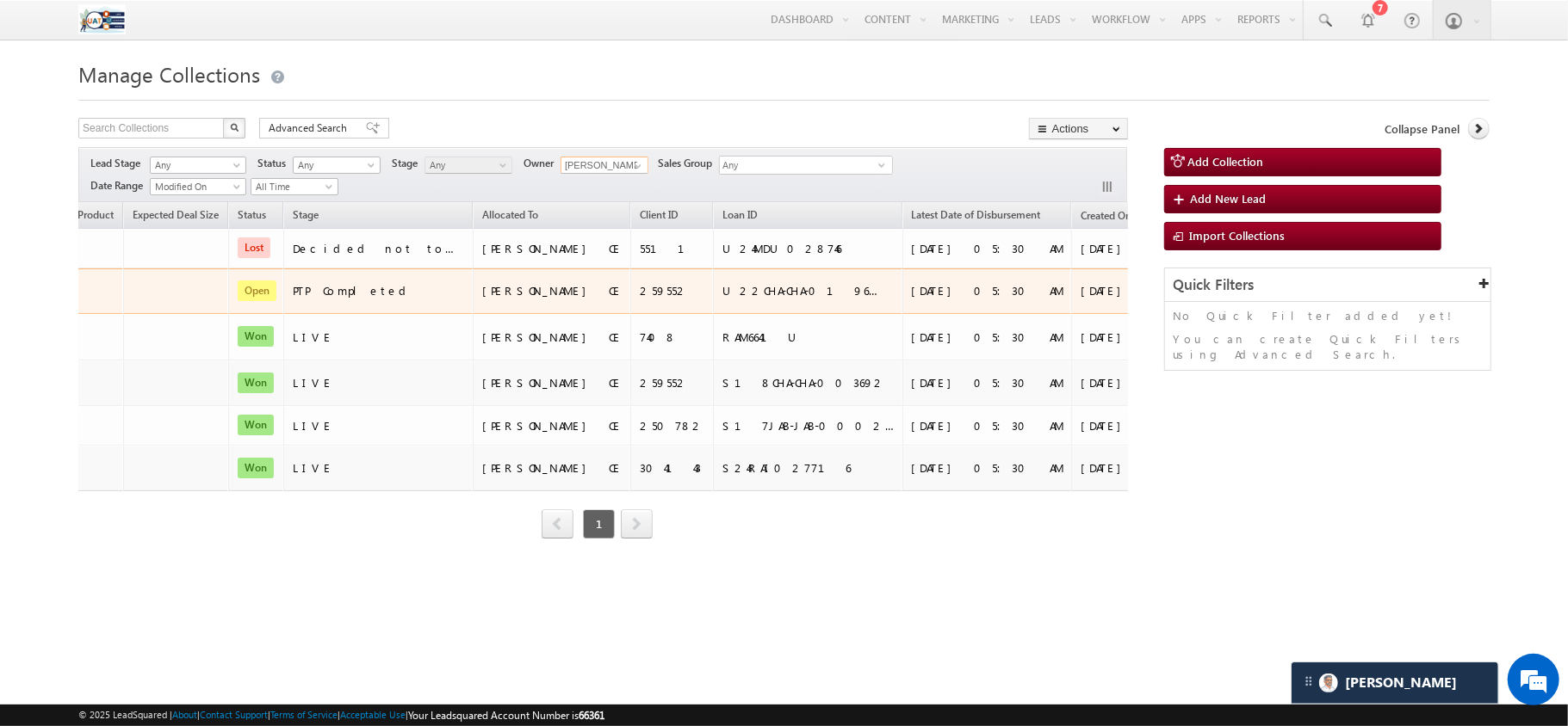
scroll to position [0, 541]
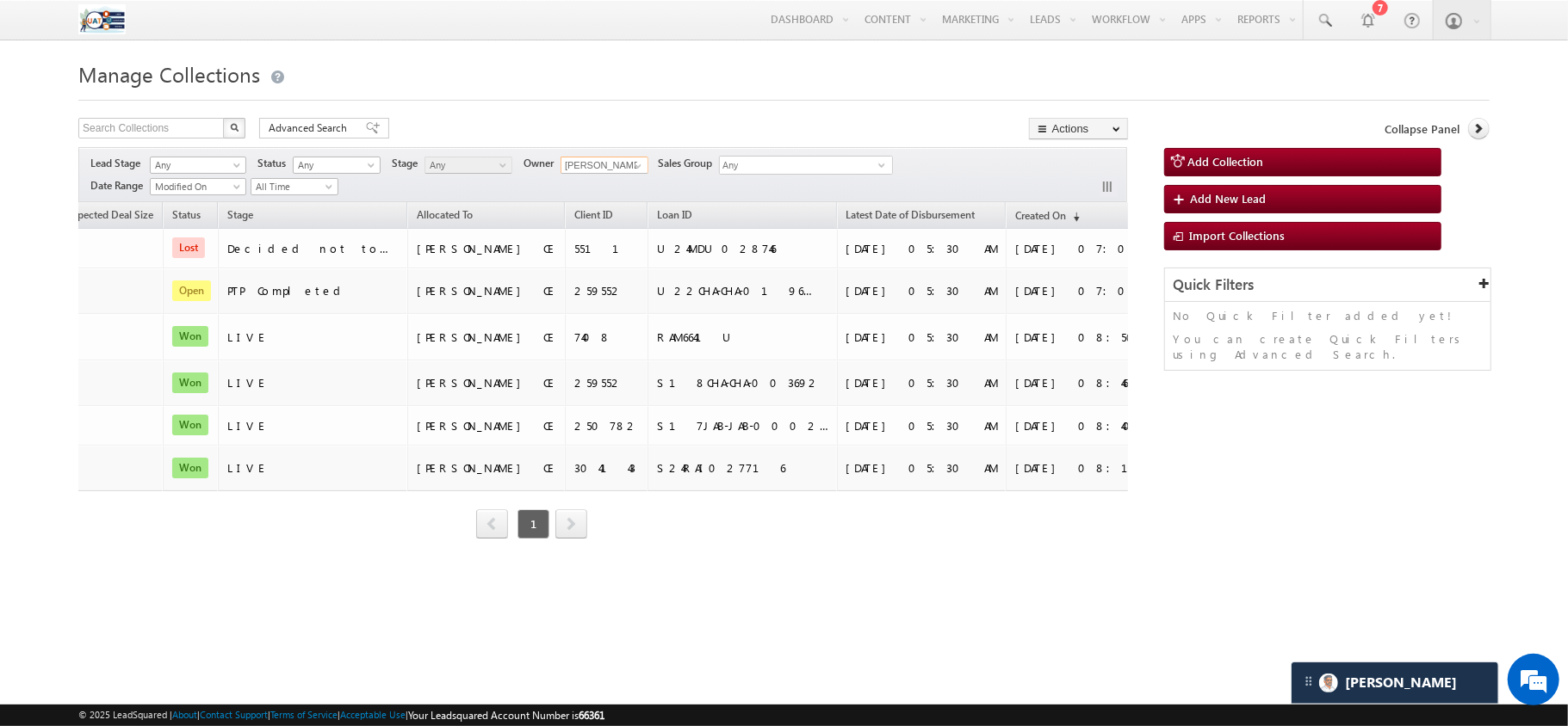
type input "[PERSON_NAME] CE"
